Goal: Obtain resource: Download file/media

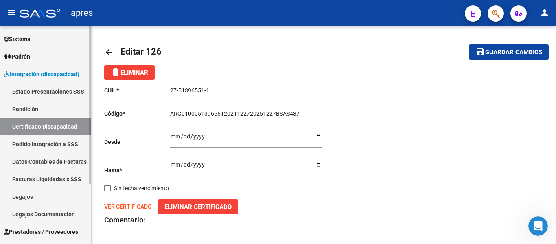
scroll to position [81, 0]
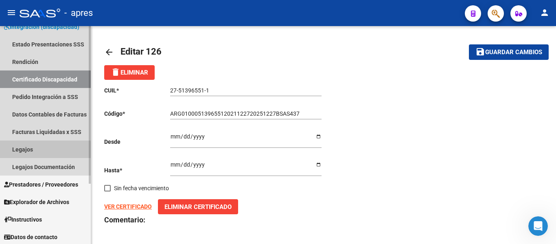
click at [38, 151] on link "Legajos" at bounding box center [45, 148] width 91 height 17
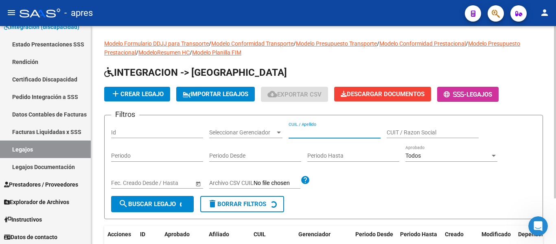
click at [309, 132] on input "CUIL / Apellido" at bounding box center [334, 132] width 92 height 7
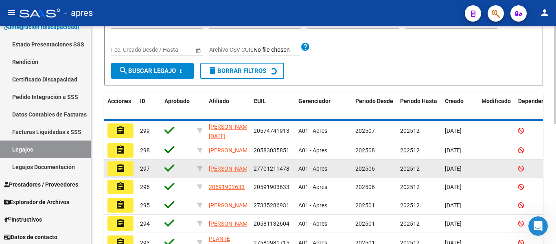
scroll to position [81, 0]
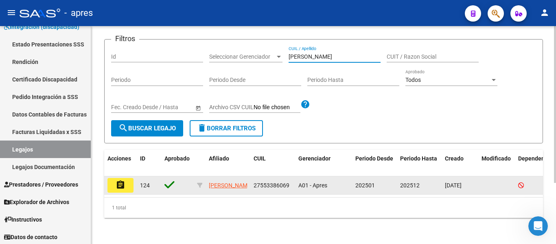
type input "[PERSON_NAME]"
click at [129, 183] on button "assignment" at bounding box center [120, 185] width 26 height 15
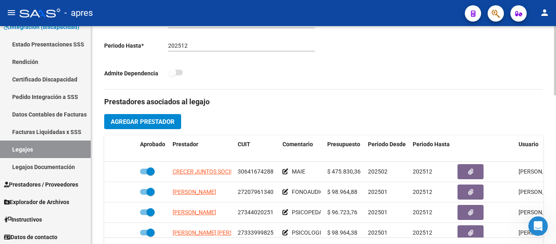
scroll to position [305, 0]
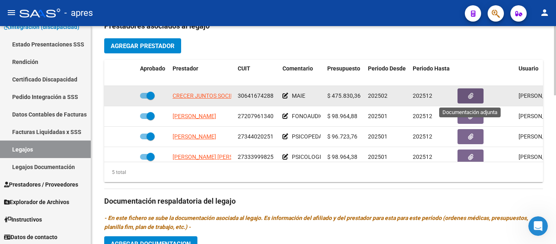
click at [483, 95] on button "button" at bounding box center [470, 95] width 26 height 15
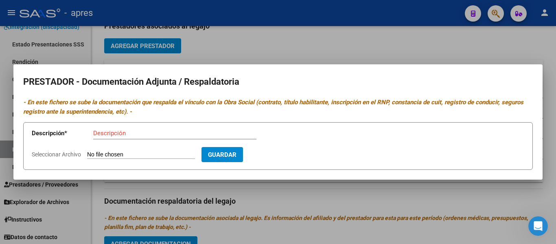
click at [302, 147] on form "Descripción * Descripción Seleccionar Archivo Guardar" at bounding box center [277, 146] width 509 height 48
click at [158, 203] on div at bounding box center [278, 122] width 556 height 244
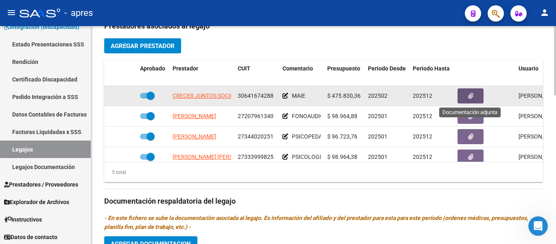
click at [479, 99] on button "button" at bounding box center [470, 95] width 26 height 15
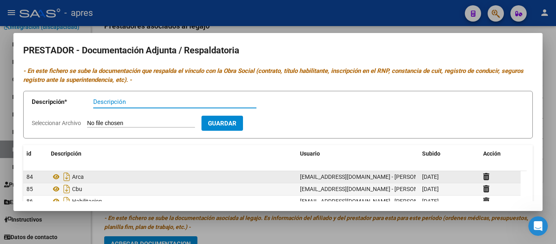
scroll to position [72, 0]
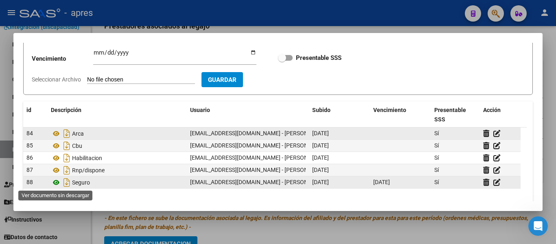
click at [57, 181] on icon at bounding box center [56, 182] width 11 height 10
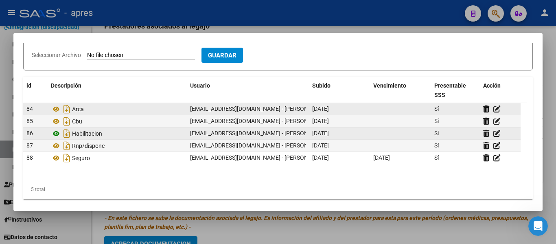
scroll to position [101, 0]
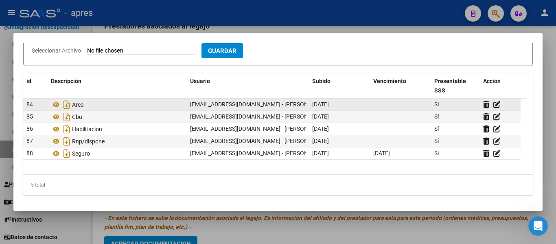
click at [429, 215] on div at bounding box center [278, 122] width 556 height 244
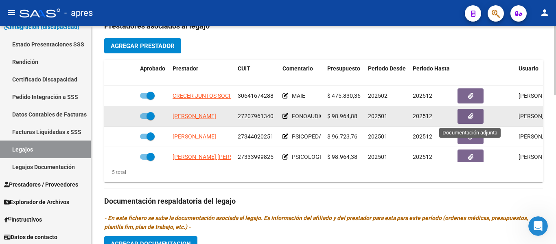
click at [469, 119] on icon "button" at bounding box center [470, 116] width 5 height 6
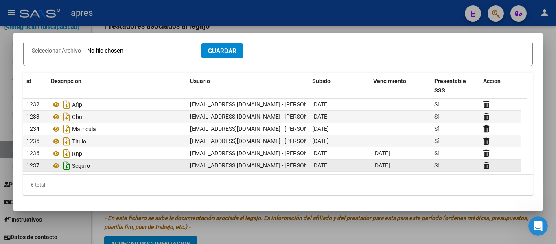
scroll to position [0, 0]
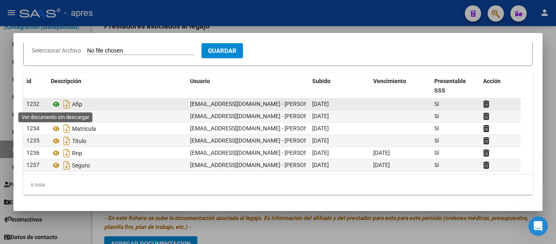
click at [57, 107] on icon at bounding box center [56, 104] width 11 height 10
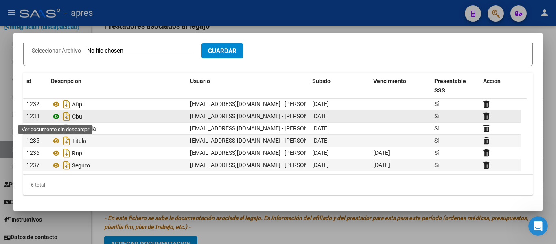
click at [54, 119] on icon at bounding box center [56, 116] width 11 height 10
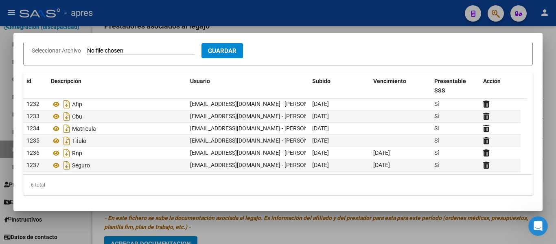
click at [481, 223] on div at bounding box center [278, 122] width 556 height 244
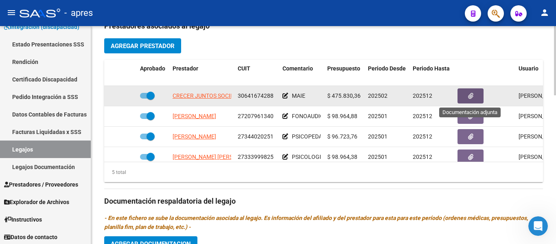
click at [471, 98] on icon "button" at bounding box center [470, 96] width 5 height 6
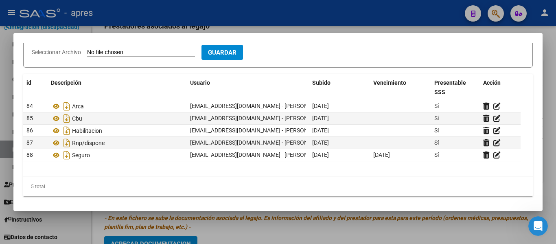
scroll to position [101, 0]
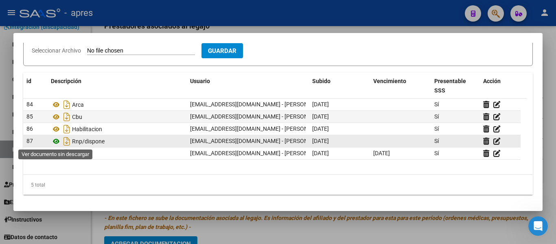
click at [56, 137] on icon at bounding box center [56, 141] width 11 height 10
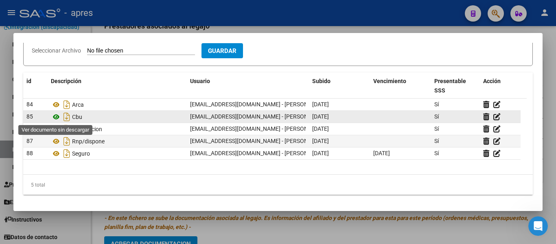
click at [58, 118] on icon at bounding box center [56, 117] width 11 height 10
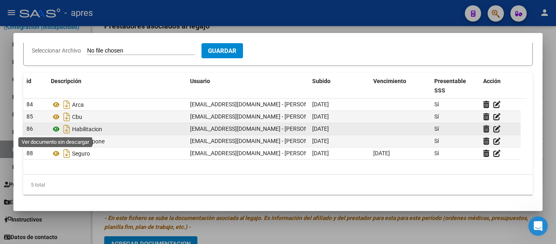
click at [56, 130] on icon at bounding box center [56, 129] width 11 height 10
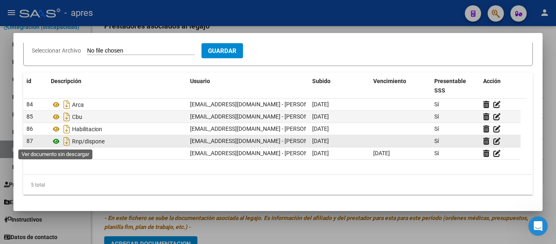
click at [59, 140] on icon at bounding box center [56, 141] width 11 height 10
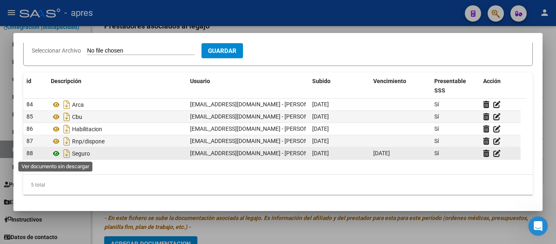
click at [58, 153] on icon at bounding box center [56, 153] width 11 height 10
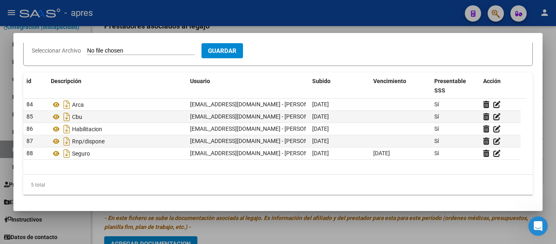
click at [318, 228] on div at bounding box center [278, 122] width 556 height 244
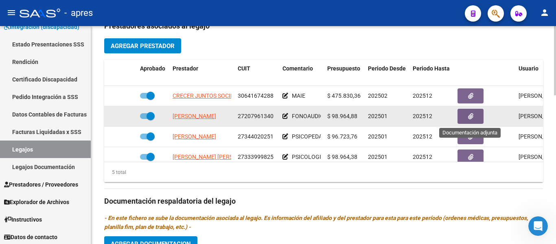
click at [466, 115] on button "button" at bounding box center [470, 116] width 26 height 15
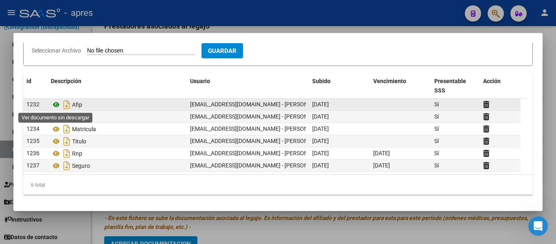
click at [54, 107] on icon at bounding box center [56, 105] width 11 height 10
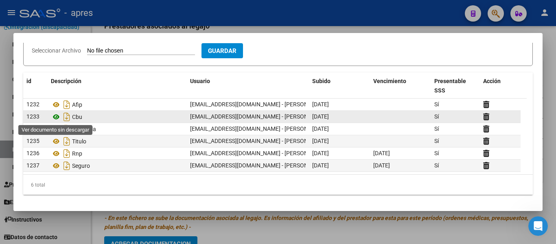
click at [59, 117] on icon at bounding box center [56, 117] width 11 height 10
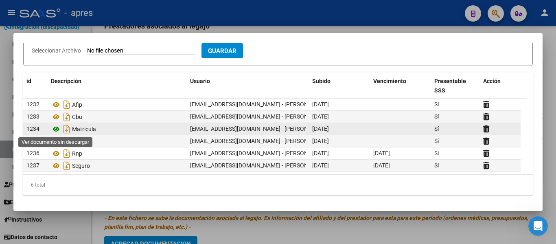
click at [56, 130] on icon at bounding box center [56, 129] width 11 height 10
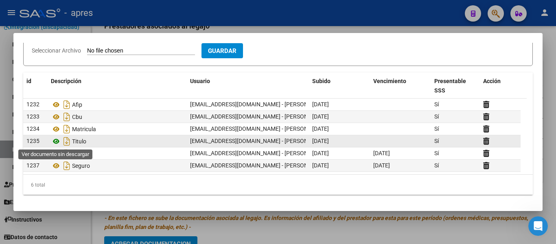
click at [57, 144] on icon at bounding box center [56, 141] width 11 height 10
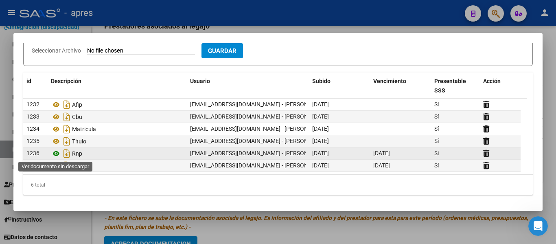
click at [59, 155] on icon at bounding box center [56, 153] width 11 height 10
click at [58, 155] on icon at bounding box center [56, 153] width 11 height 10
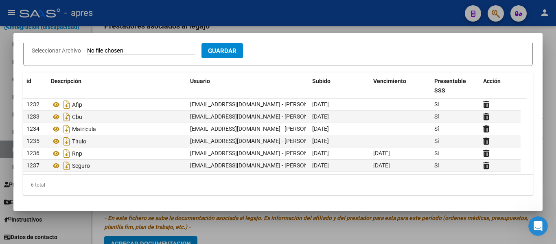
click at [284, 226] on div at bounding box center [278, 122] width 556 height 244
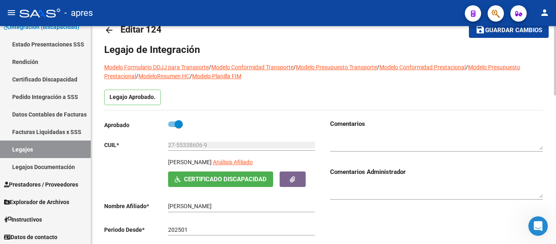
scroll to position [20, 0]
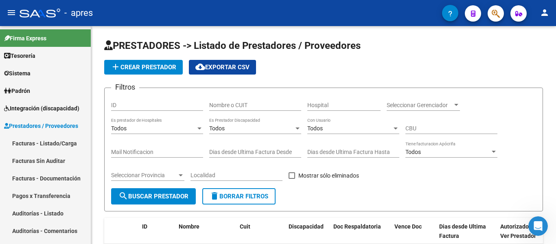
scroll to position [163, 0]
